Goal: Find specific page/section: Find specific page/section

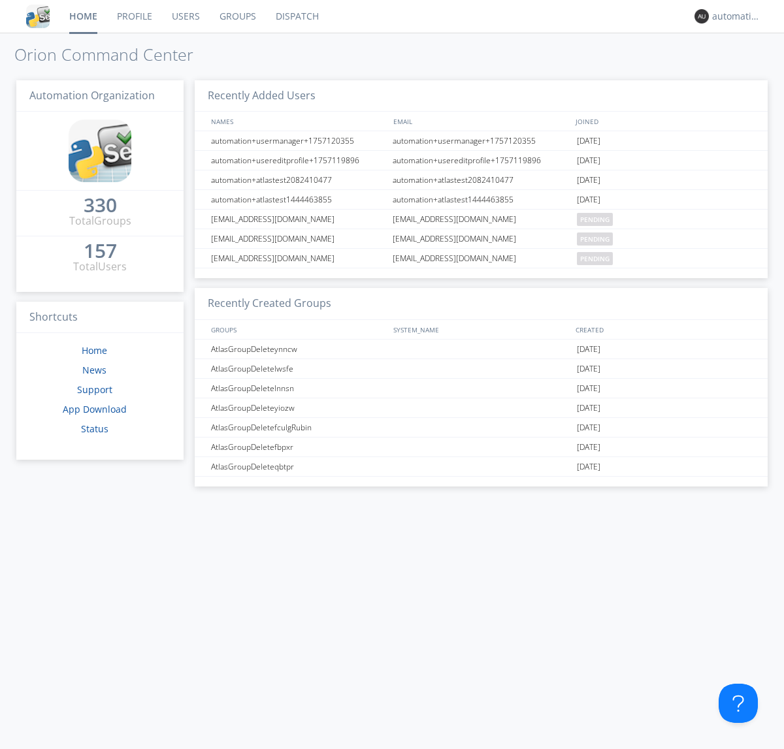
click at [296, 16] on link "Dispatch" at bounding box center [297, 16] width 63 height 33
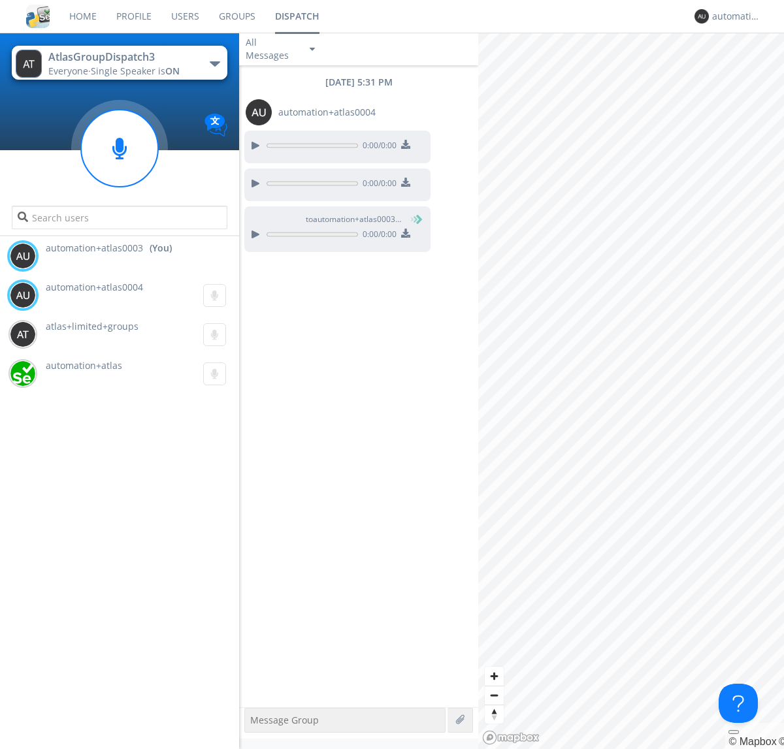
click at [214, 63] on div "button" at bounding box center [215, 63] width 10 height 5
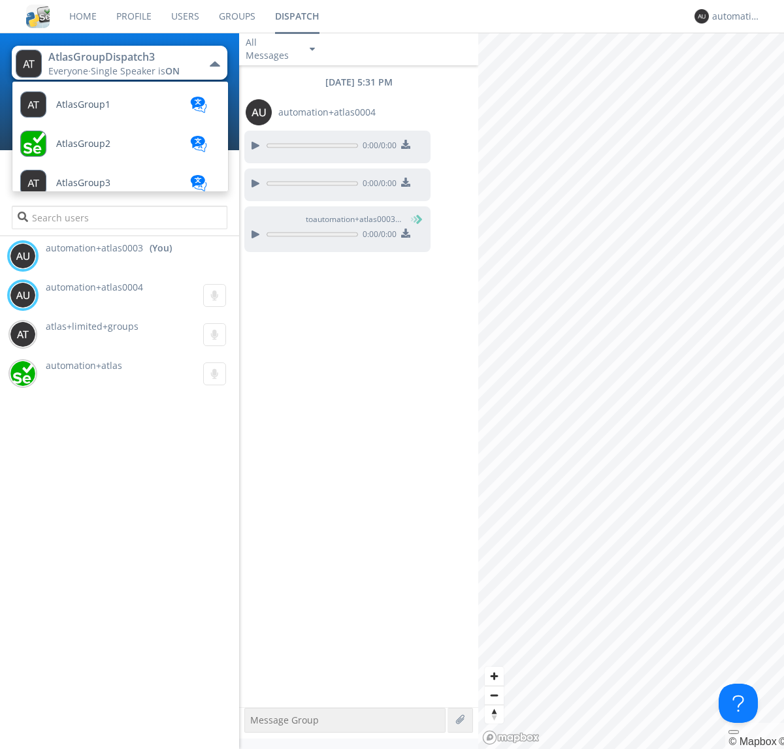
click at [99, 609] on span "AtlasGroupDispatch" at bounding box center [100, 614] width 88 height 10
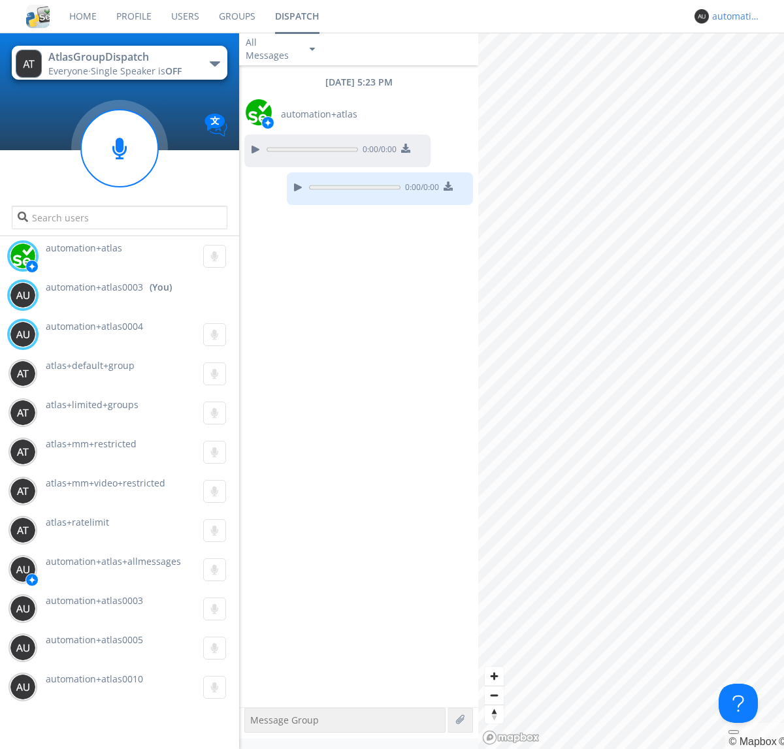
click at [733, 16] on div "automation+atlas0003" at bounding box center [736, 16] width 49 height 13
